Goal: Task Accomplishment & Management: Complete application form

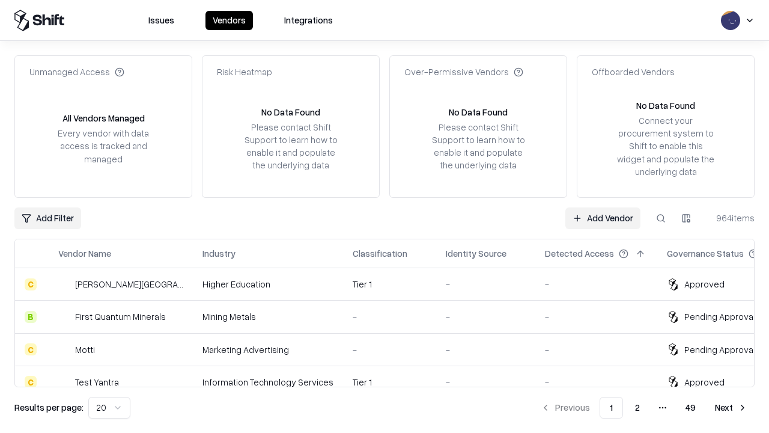
click at [603, 218] on link "Add Vendor" at bounding box center [603, 218] width 75 height 22
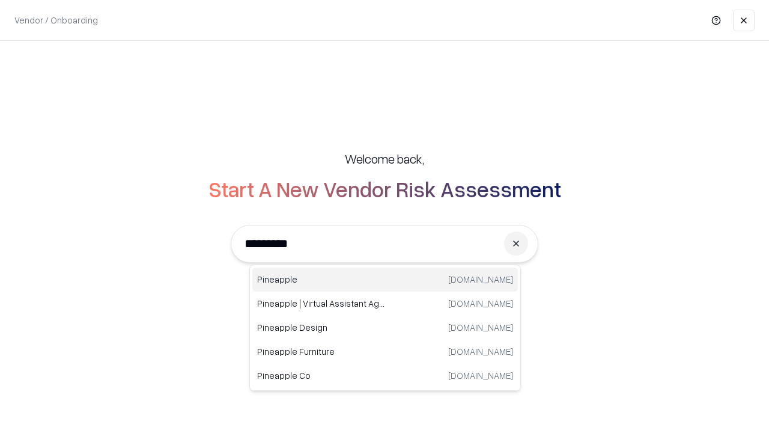
click at [385, 280] on div "Pineapple [DOMAIN_NAME]" at bounding box center [385, 279] width 266 height 24
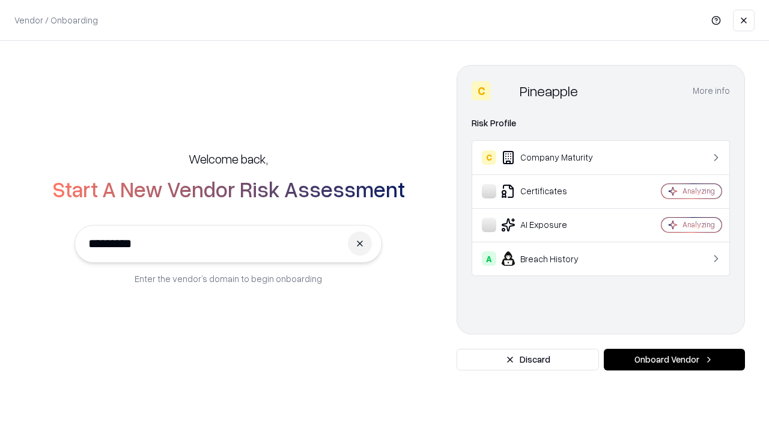
type input "*********"
click at [674, 359] on button "Onboard Vendor" at bounding box center [674, 360] width 141 height 22
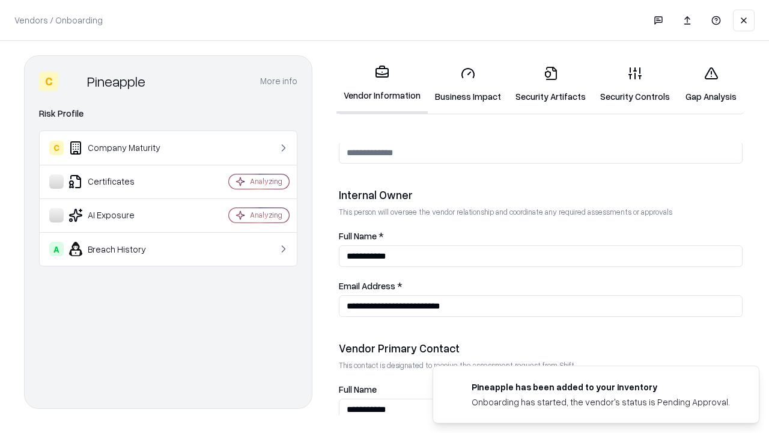
scroll to position [623, 0]
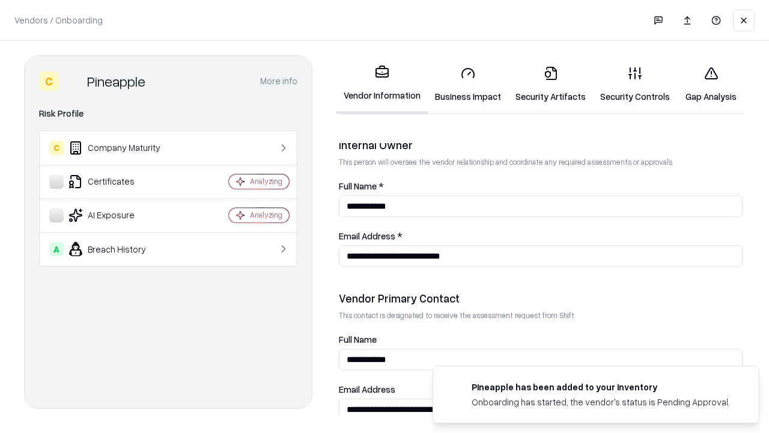
click at [468, 84] on link "Business Impact" at bounding box center [468, 85] width 81 height 56
click at [551, 84] on link "Security Artifacts" at bounding box center [551, 85] width 85 height 56
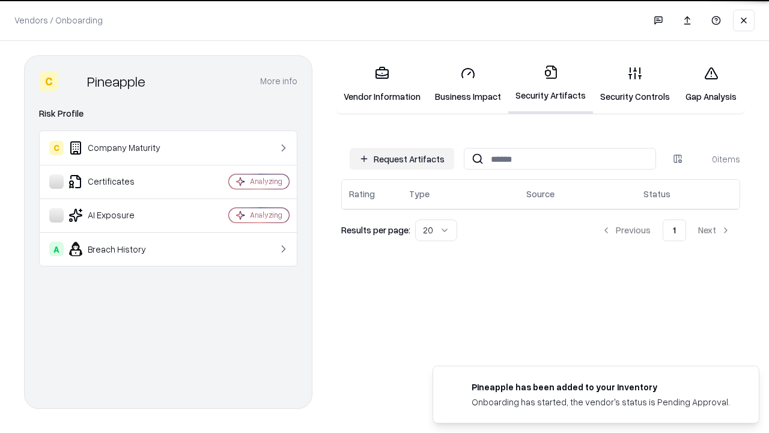
click at [402, 159] on button "Request Artifacts" at bounding box center [402, 159] width 105 height 22
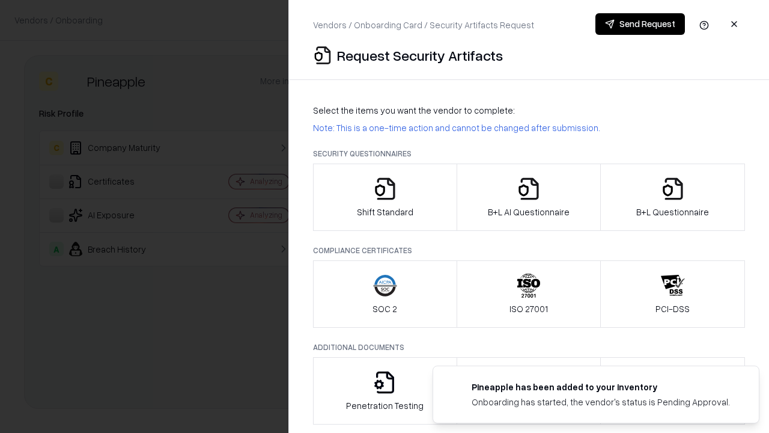
click at [385, 197] on icon "button" at bounding box center [385, 189] width 24 height 24
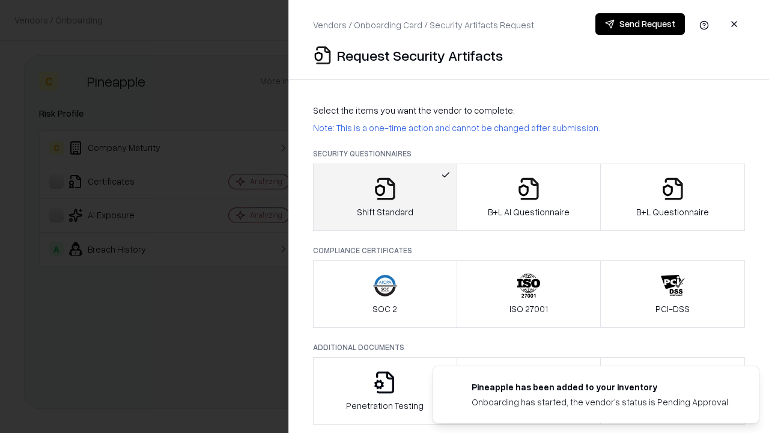
click at [640, 24] on button "Send Request" at bounding box center [641, 24] width 90 height 22
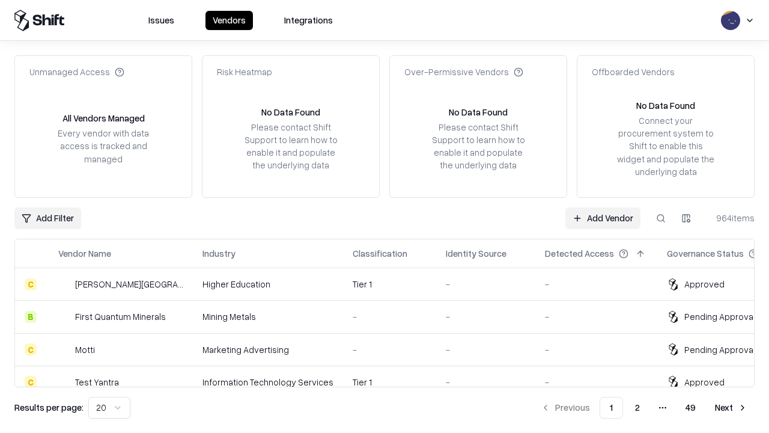
click at [661, 218] on button at bounding box center [661, 218] width 22 height 22
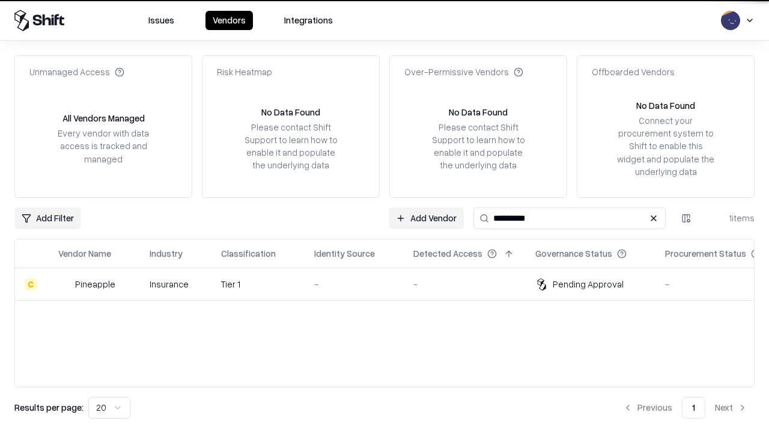
type input "*********"
click at [392, 284] on div "-" at bounding box center [354, 284] width 80 height 13
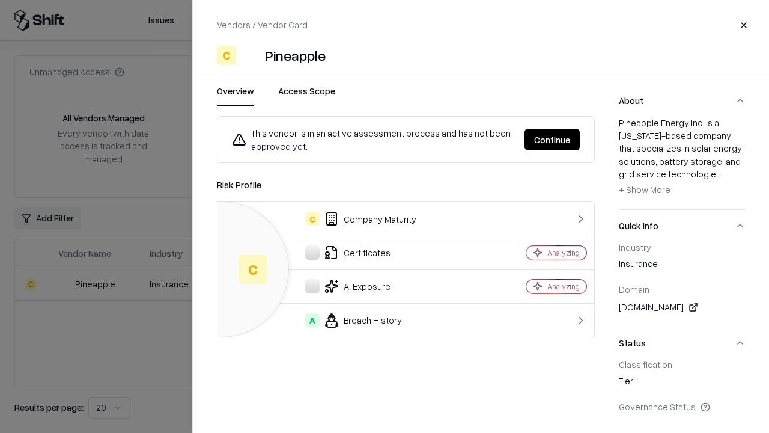
click at [552, 139] on button "Continue" at bounding box center [552, 140] width 55 height 22
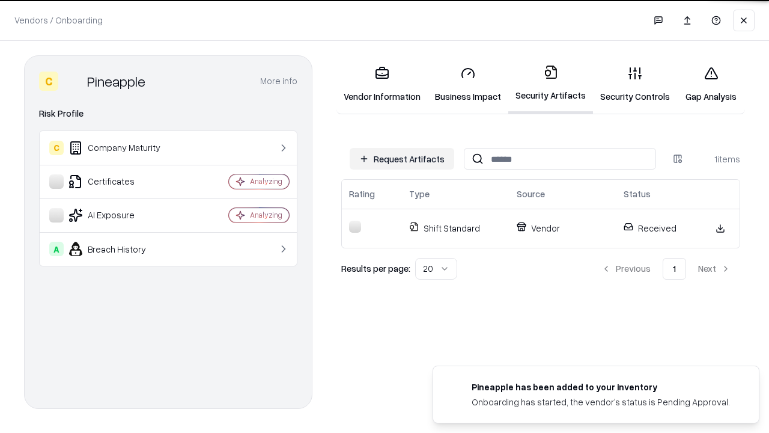
click at [635, 84] on link "Security Controls" at bounding box center [635, 85] width 84 height 56
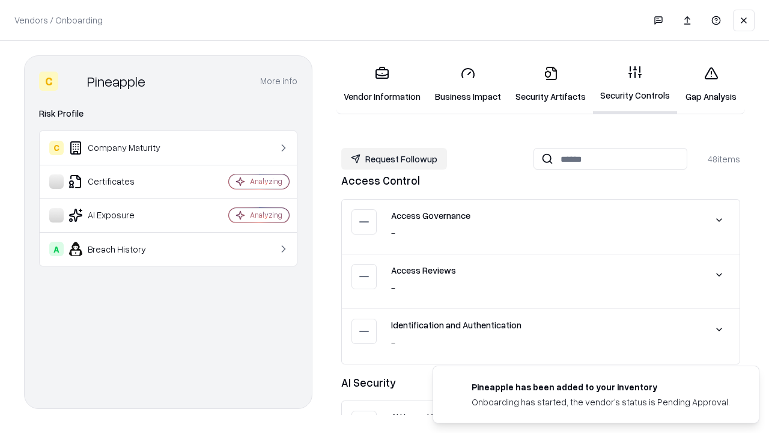
click at [394, 159] on button "Request Followup" at bounding box center [394, 159] width 106 height 22
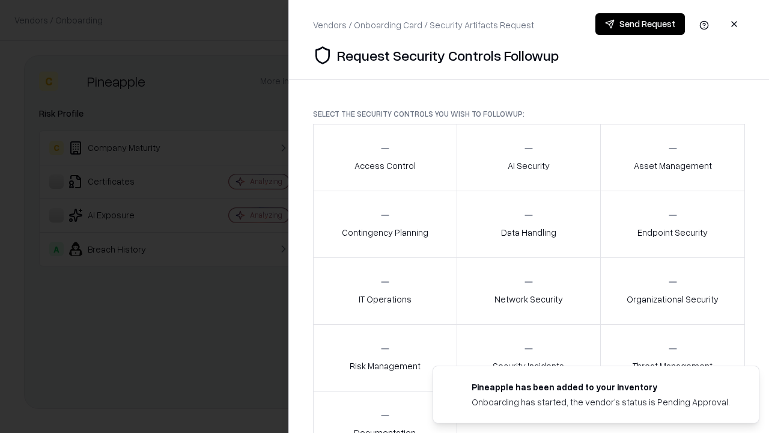
click at [385, 157] on div "Access Control" at bounding box center [385, 156] width 61 height 29
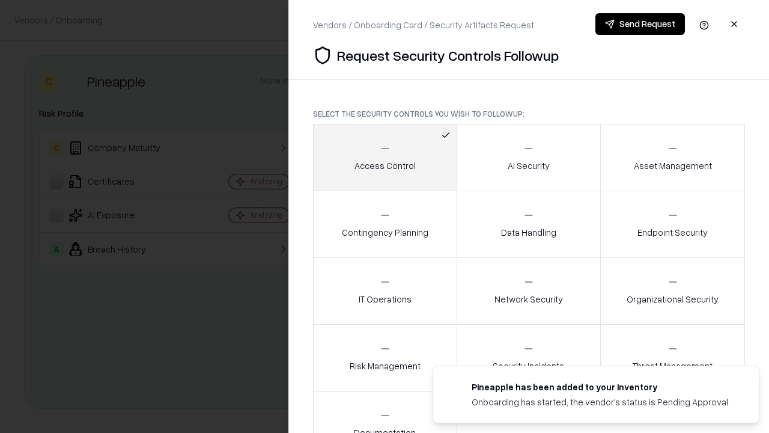
click at [640, 24] on button "Send Request" at bounding box center [641, 24] width 90 height 22
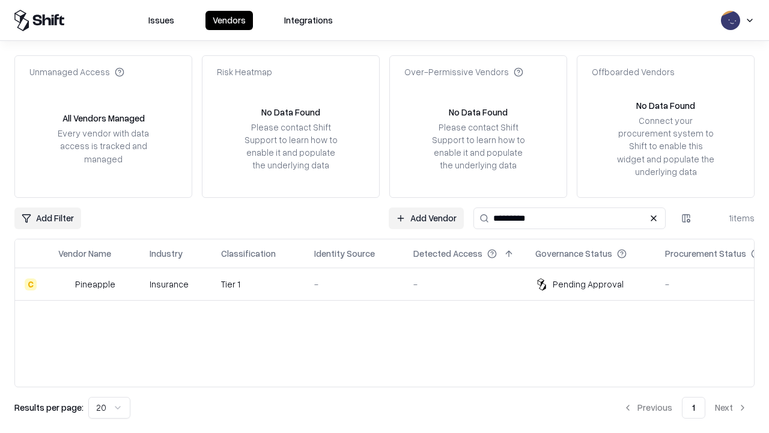
type input "*********"
click at [392, 284] on div "-" at bounding box center [354, 284] width 80 height 13
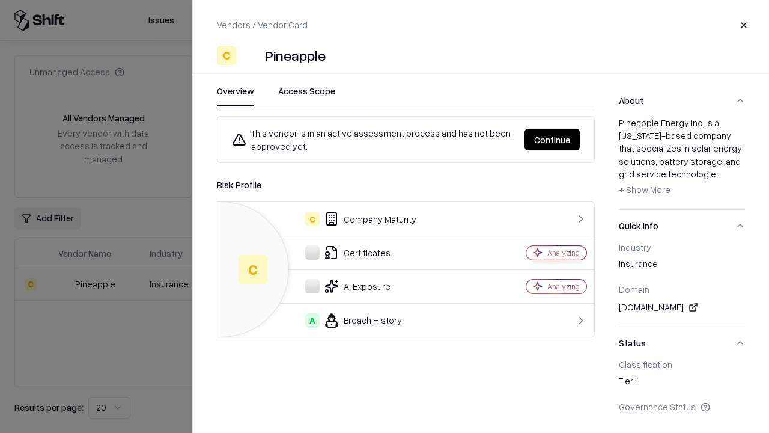
click at [552, 139] on button "Continue" at bounding box center [552, 140] width 55 height 22
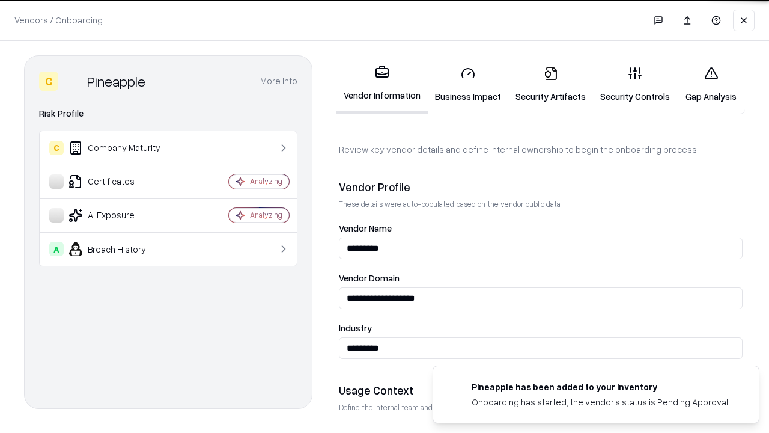
click at [711, 84] on link "Gap Analysis" at bounding box center [711, 85] width 68 height 56
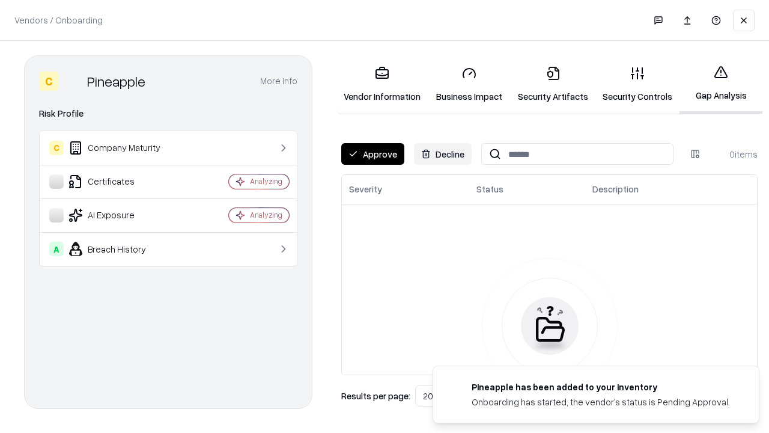
click at [373, 154] on button "Approve" at bounding box center [372, 154] width 63 height 22
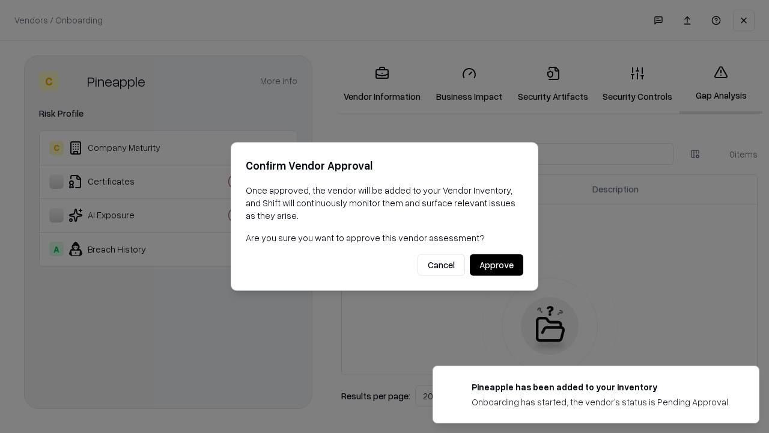
click at [497, 264] on button "Approve" at bounding box center [496, 265] width 53 height 22
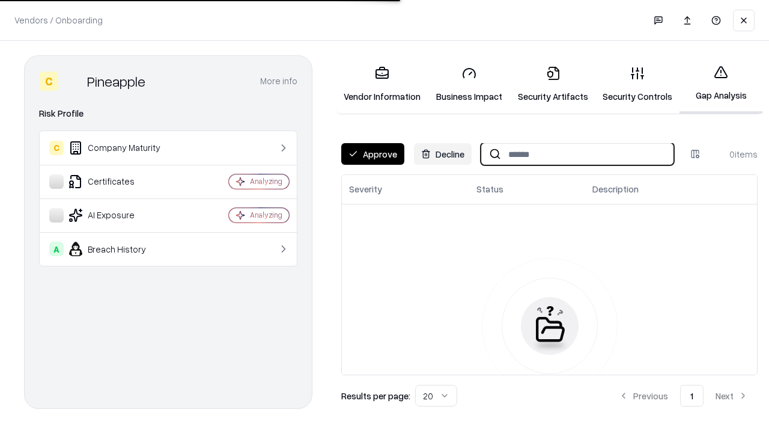
type input "*********"
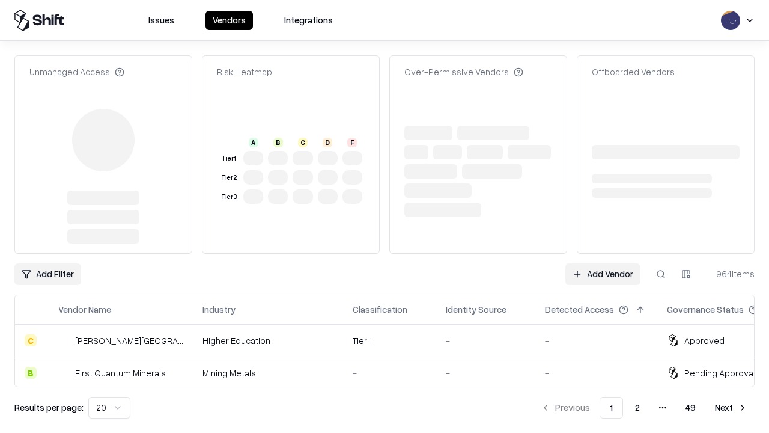
click at [603, 263] on link "Add Vendor" at bounding box center [603, 274] width 75 height 22
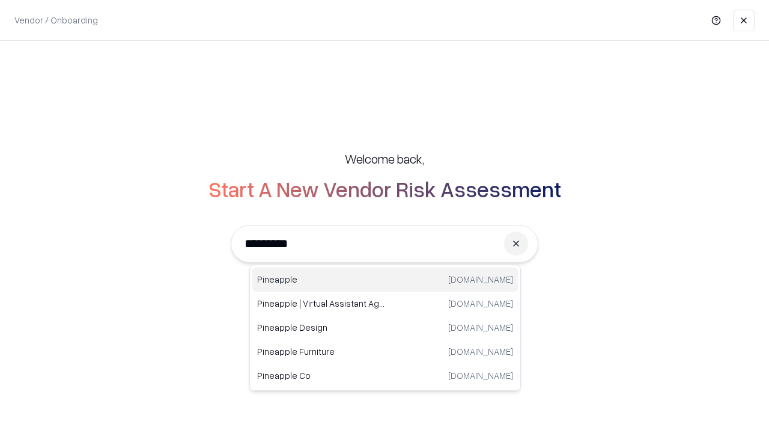
click at [385, 280] on div "Pineapple [DOMAIN_NAME]" at bounding box center [385, 279] width 266 height 24
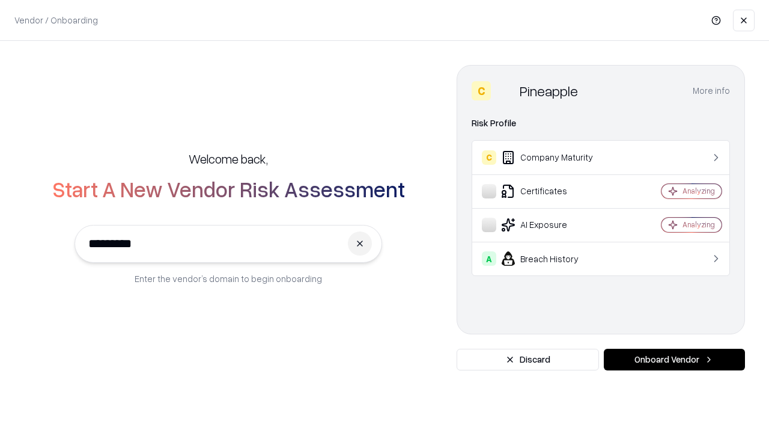
type input "*********"
click at [674, 359] on button "Onboard Vendor" at bounding box center [674, 360] width 141 height 22
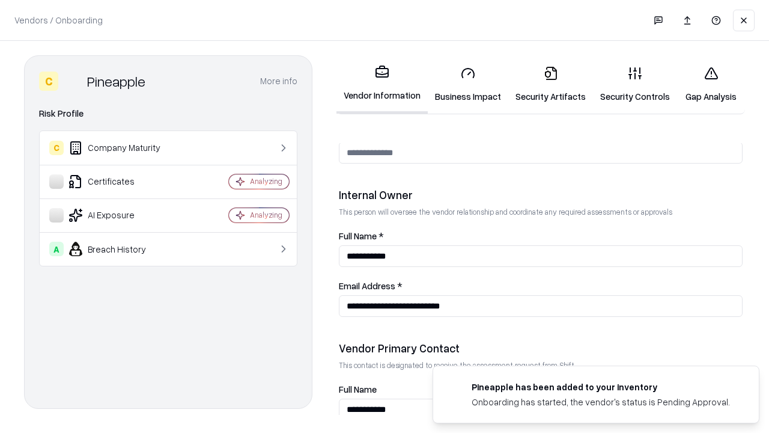
scroll to position [623, 0]
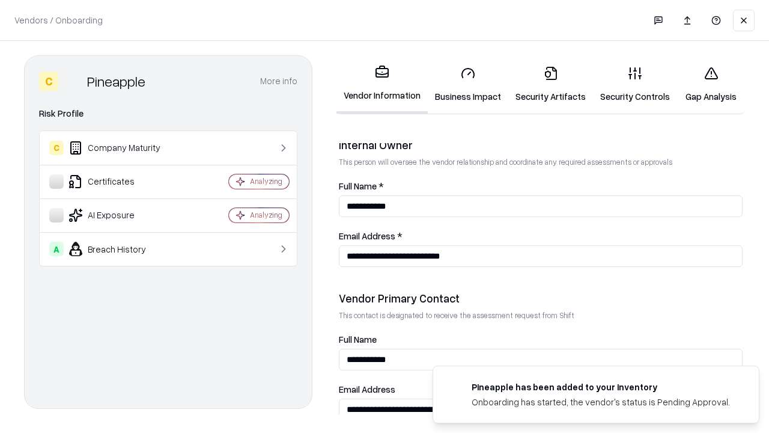
click at [711, 84] on link "Gap Analysis" at bounding box center [711, 85] width 68 height 56
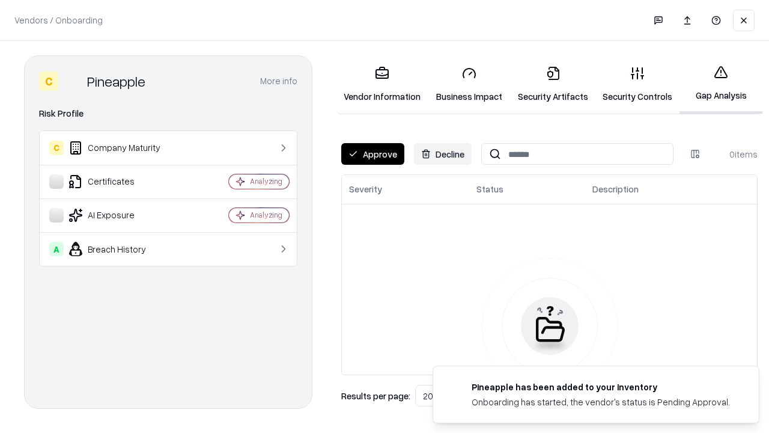
click at [373, 154] on button "Approve" at bounding box center [372, 154] width 63 height 22
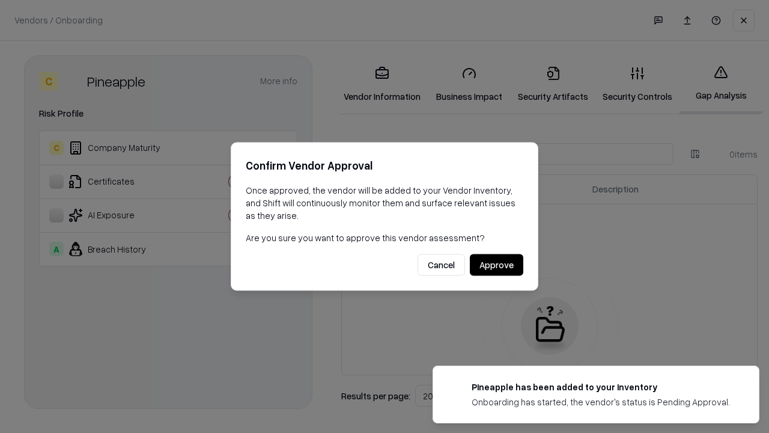
click at [497, 264] on button "Approve" at bounding box center [496, 265] width 53 height 22
